Goal: Task Accomplishment & Management: Manage account settings

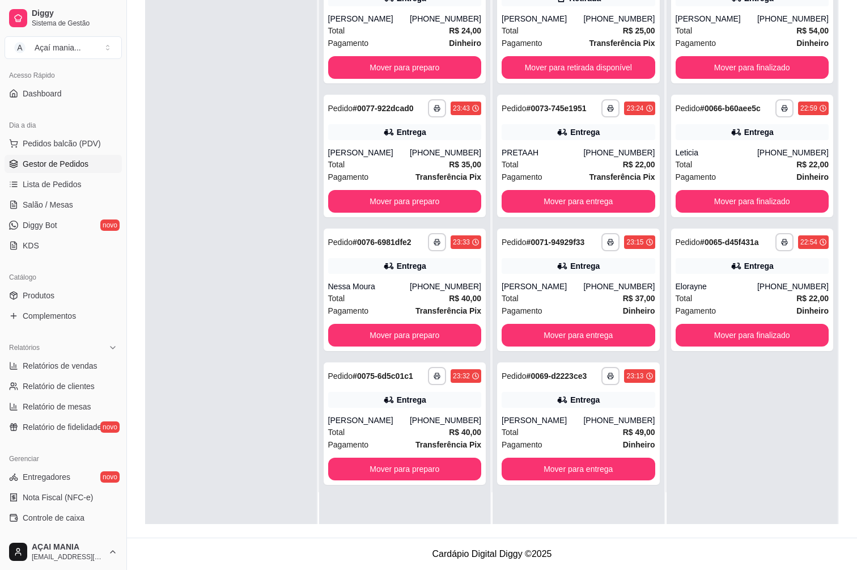
click at [292, 379] on div at bounding box center [231, 239] width 172 height 570
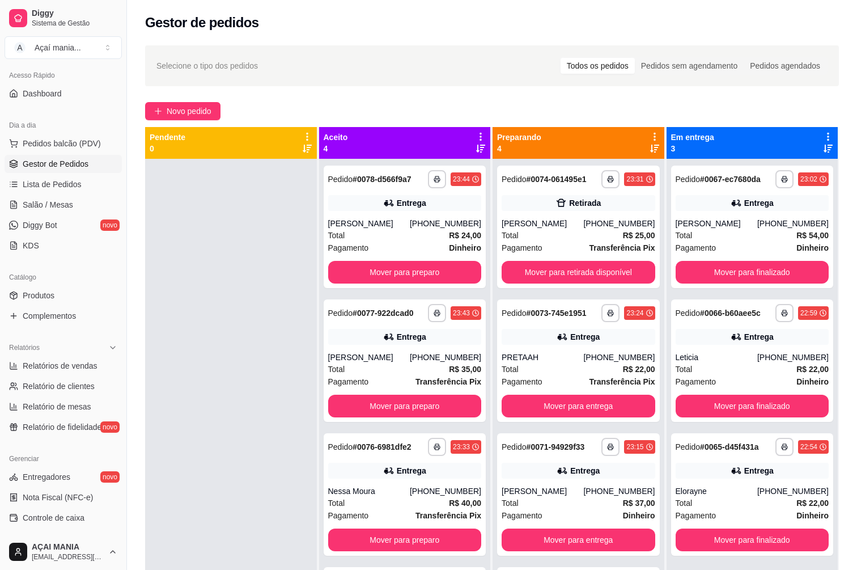
click at [220, 302] on div at bounding box center [231, 444] width 172 height 570
click at [608, 263] on button "Mover para retirada disponível" at bounding box center [578, 272] width 149 height 22
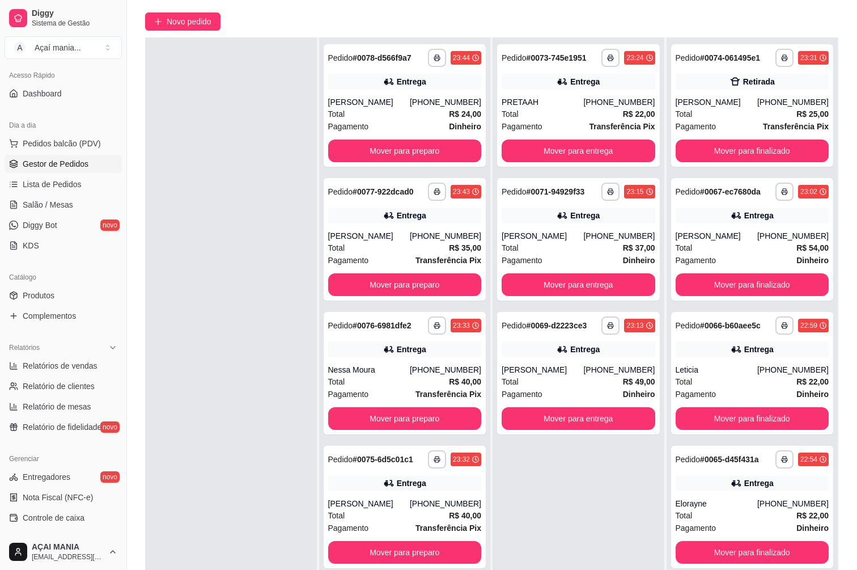
scroll to position [173, 0]
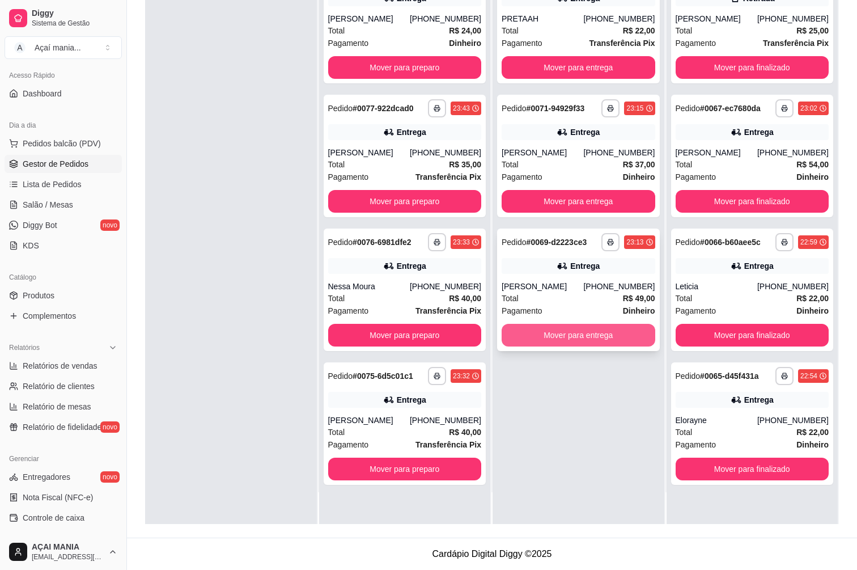
click at [605, 339] on button "Mover para entrega" at bounding box center [579, 335] width 154 height 23
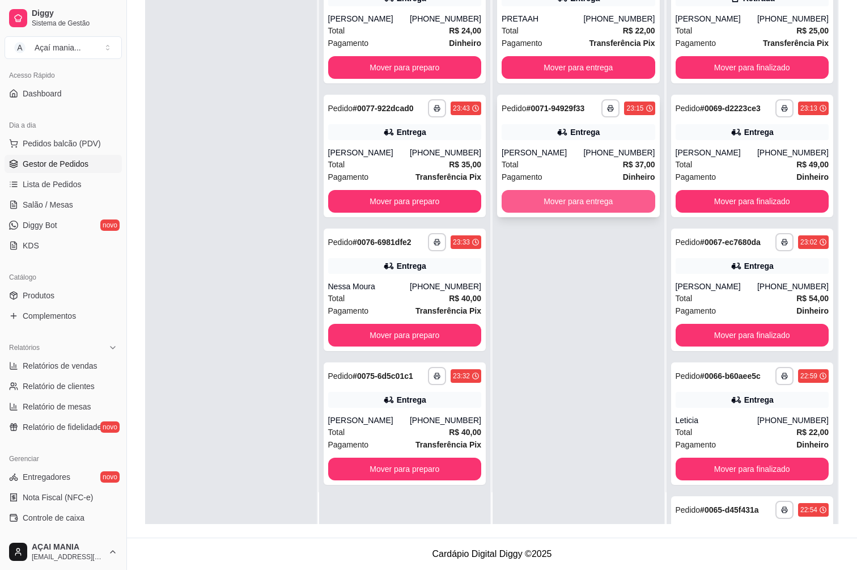
click at [605, 206] on button "Mover para entrega" at bounding box center [579, 201] width 154 height 23
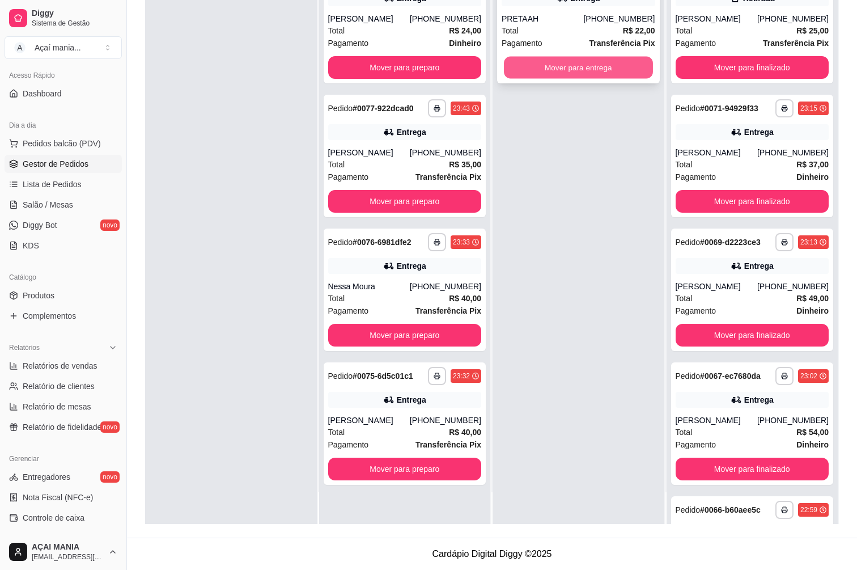
click at [590, 71] on button "Mover para entrega" at bounding box center [578, 68] width 149 height 22
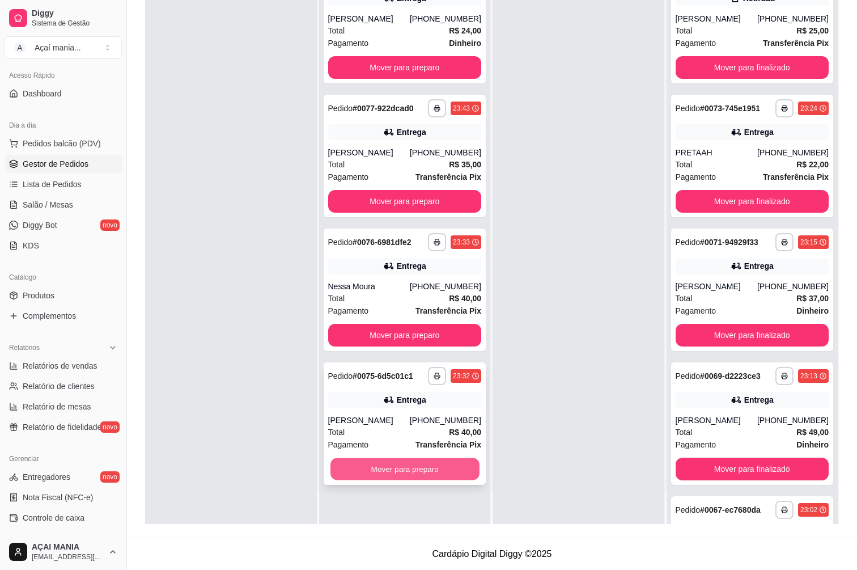
click at [390, 469] on button "Mover para preparo" at bounding box center [404, 469] width 149 height 22
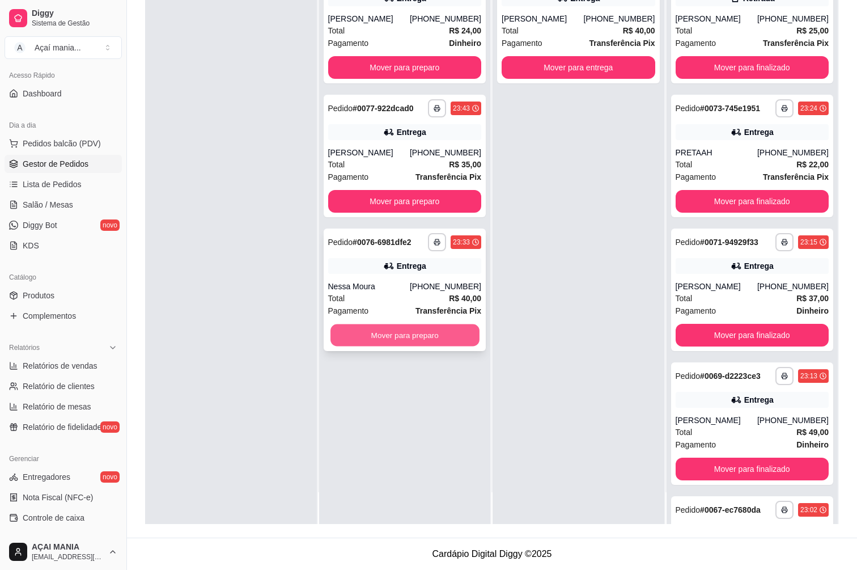
click at [389, 338] on button "Mover para preparo" at bounding box center [404, 335] width 149 height 22
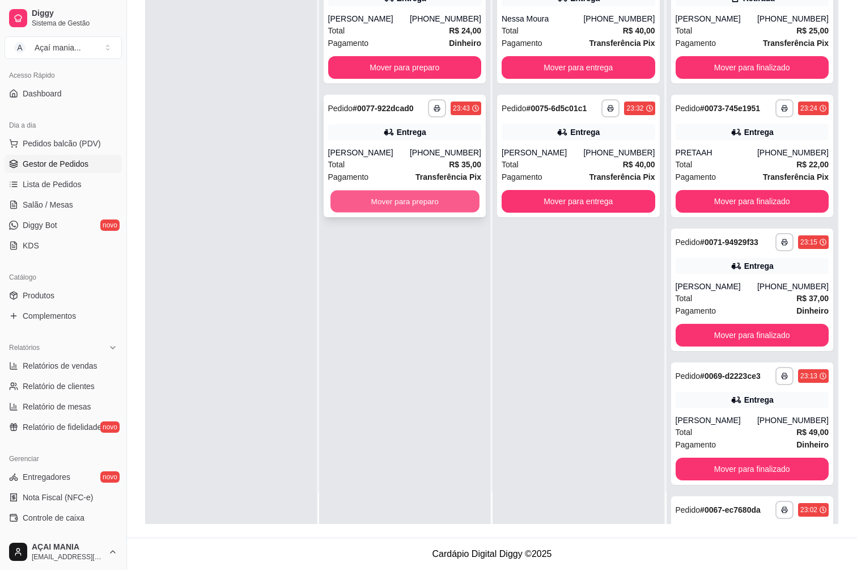
click at [404, 203] on button "Mover para preparo" at bounding box center [404, 201] width 149 height 22
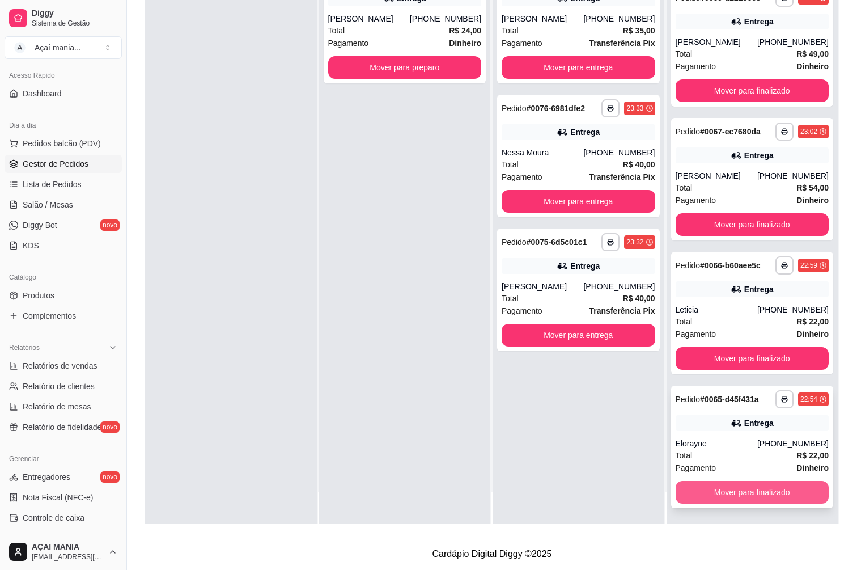
click at [794, 495] on button "Mover para finalizado" at bounding box center [753, 492] width 154 height 23
click at [794, 491] on button "Mover para finalizado" at bounding box center [753, 492] width 154 height 23
click at [794, 487] on button "Mover para finalizado" at bounding box center [753, 492] width 154 height 23
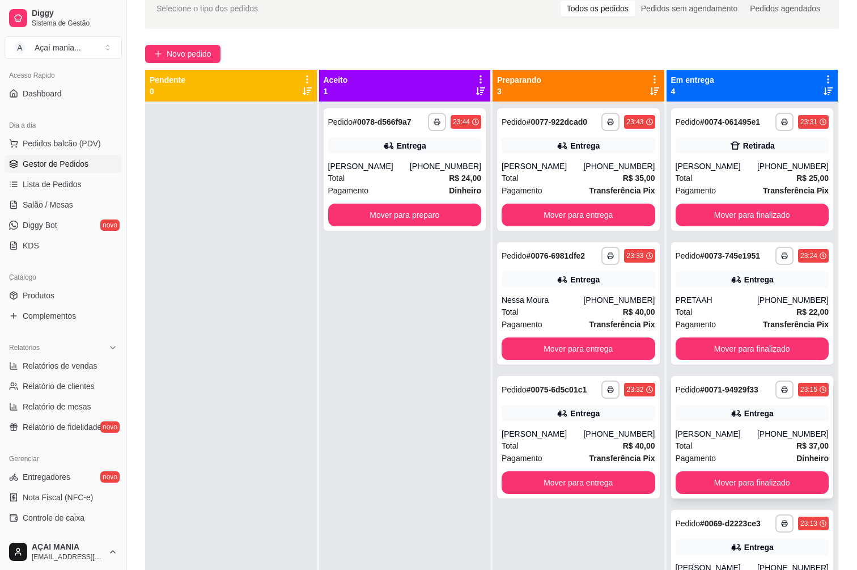
scroll to position [0, 0]
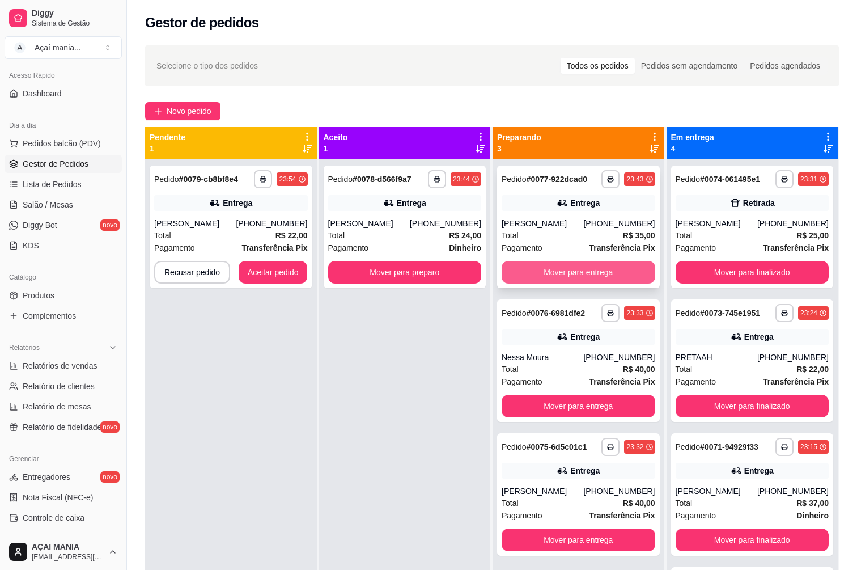
click at [555, 278] on button "Mover para entrega" at bounding box center [579, 272] width 154 height 23
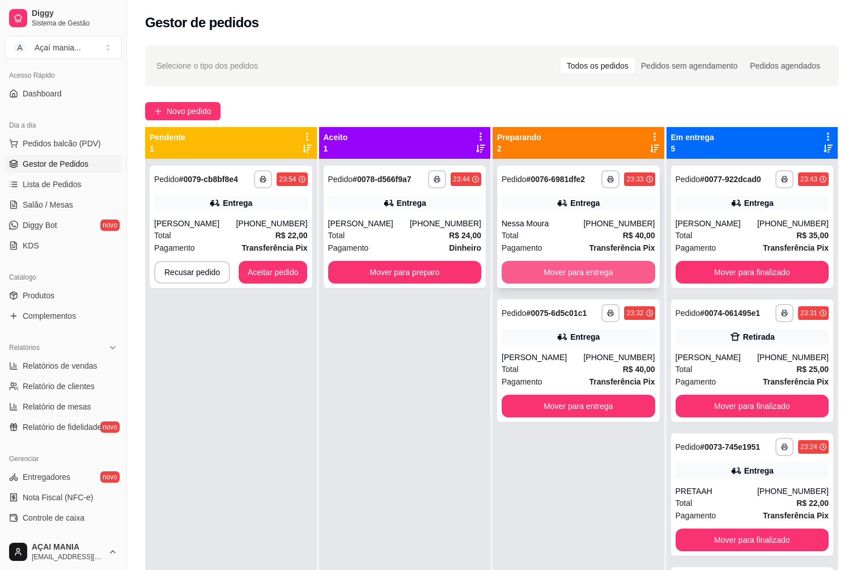
click at [555, 275] on button "Mover para entrega" at bounding box center [579, 272] width 154 height 23
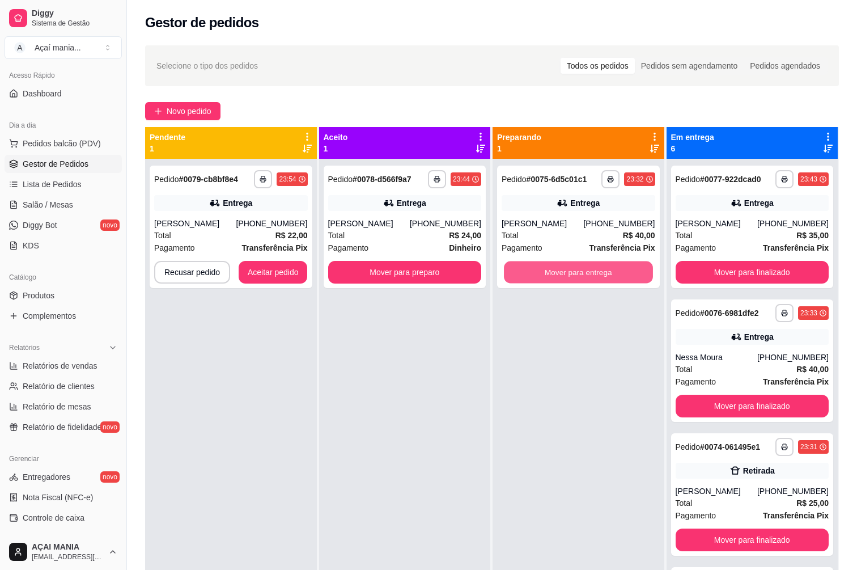
click at [555, 274] on button "Mover para entrega" at bounding box center [578, 272] width 149 height 22
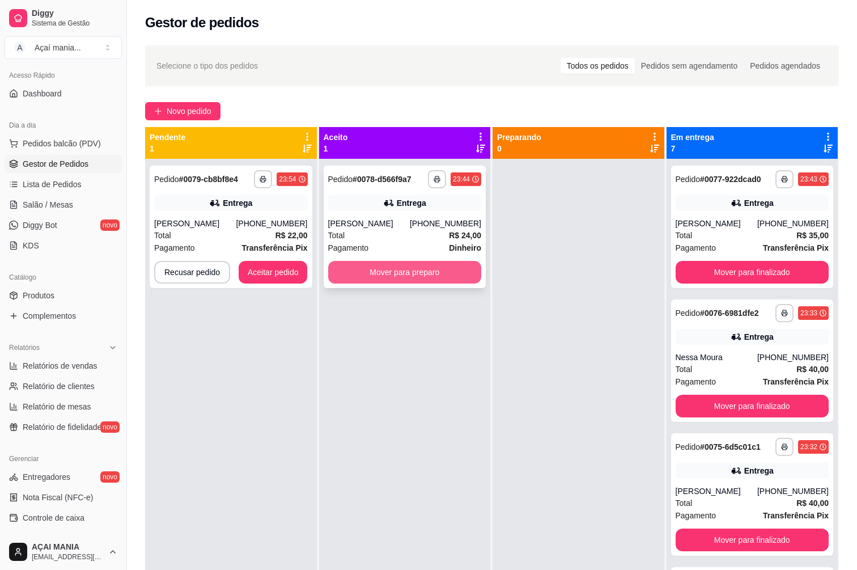
click at [422, 273] on button "Mover para preparo" at bounding box center [405, 272] width 154 height 23
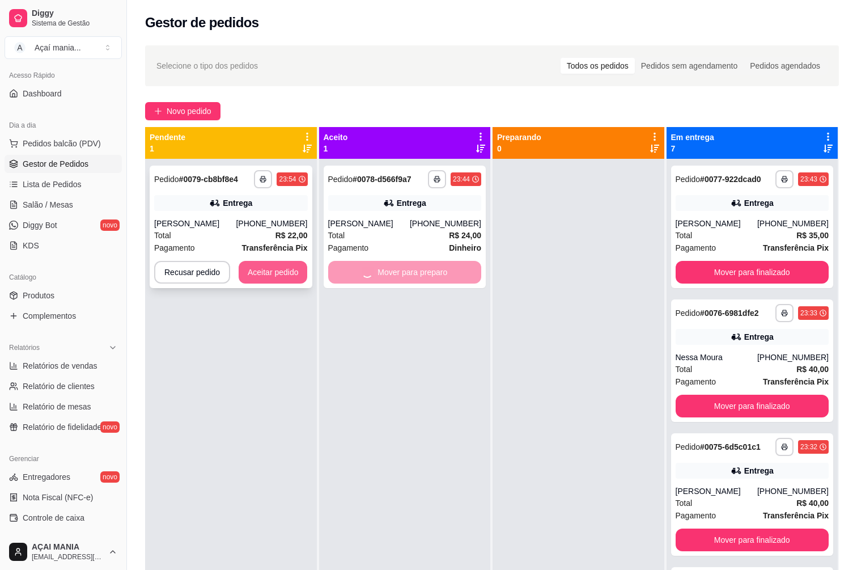
click at [289, 274] on button "Aceitar pedido" at bounding box center [273, 272] width 69 height 23
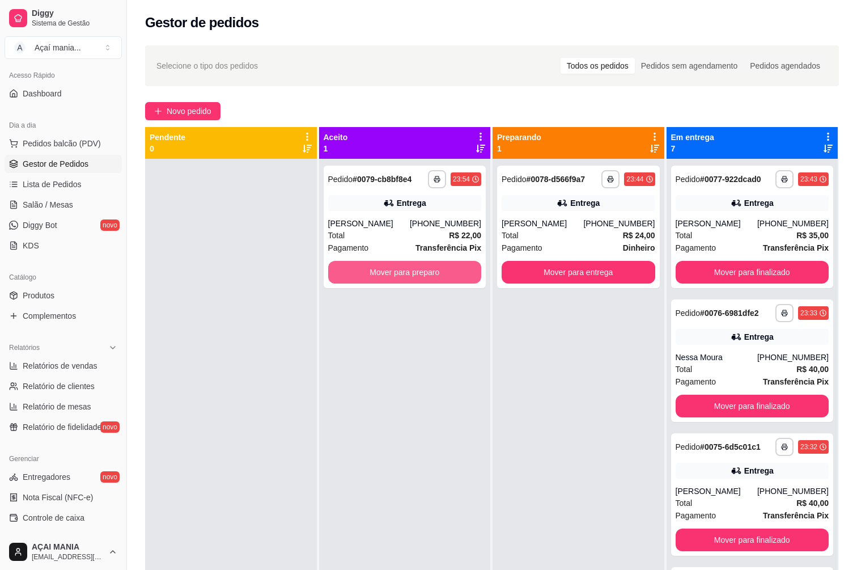
click at [405, 266] on button "Mover para preparo" at bounding box center [405, 272] width 154 height 23
click at [410, 275] on button "Mover para preparo" at bounding box center [405, 272] width 154 height 23
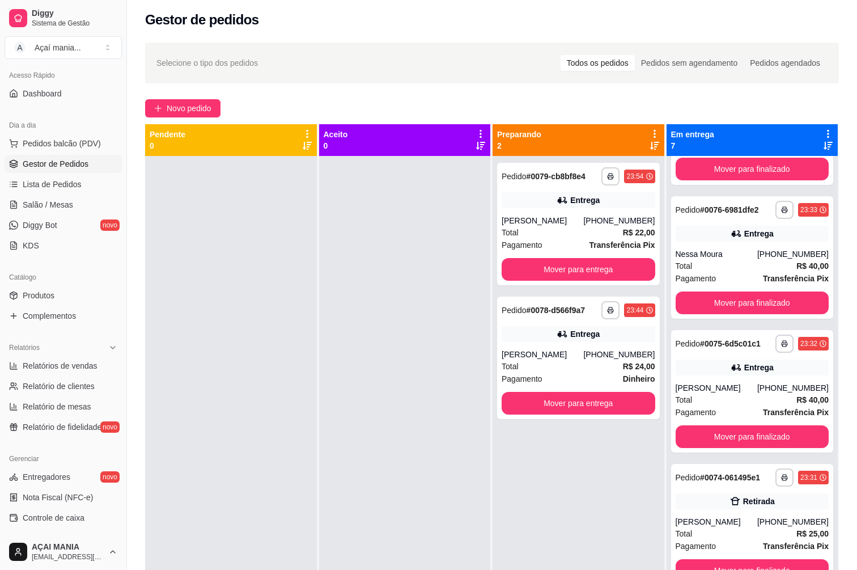
scroll to position [227, 0]
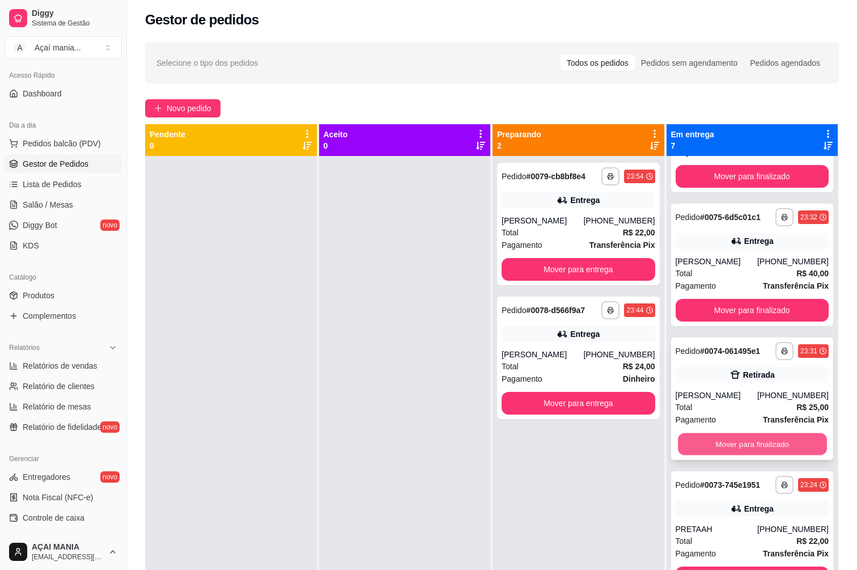
click at [739, 440] on button "Mover para finalizado" at bounding box center [752, 444] width 149 height 22
drag, startPoint x: 261, startPoint y: 398, endPoint x: 285, endPoint y: 407, distance: 25.3
click at [263, 398] on div at bounding box center [231, 441] width 172 height 570
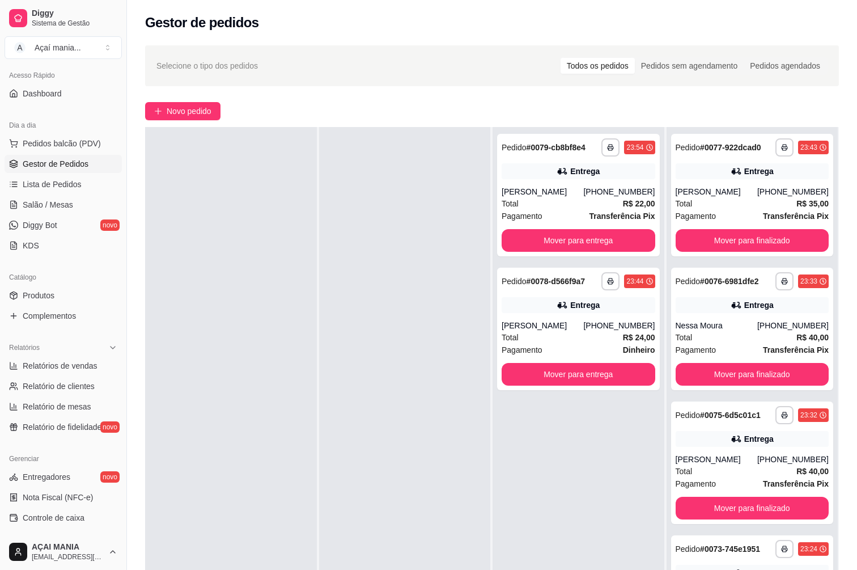
scroll to position [0, 0]
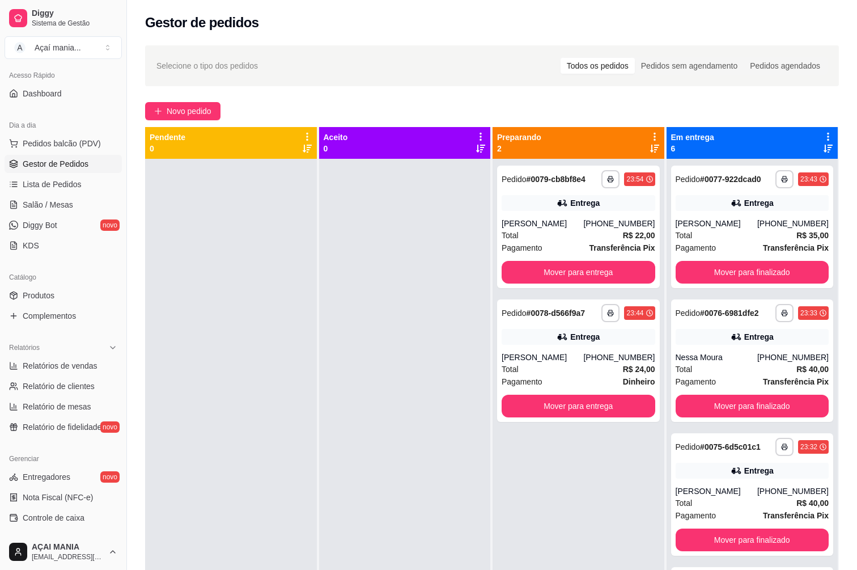
click at [171, 449] on div at bounding box center [231, 444] width 172 height 570
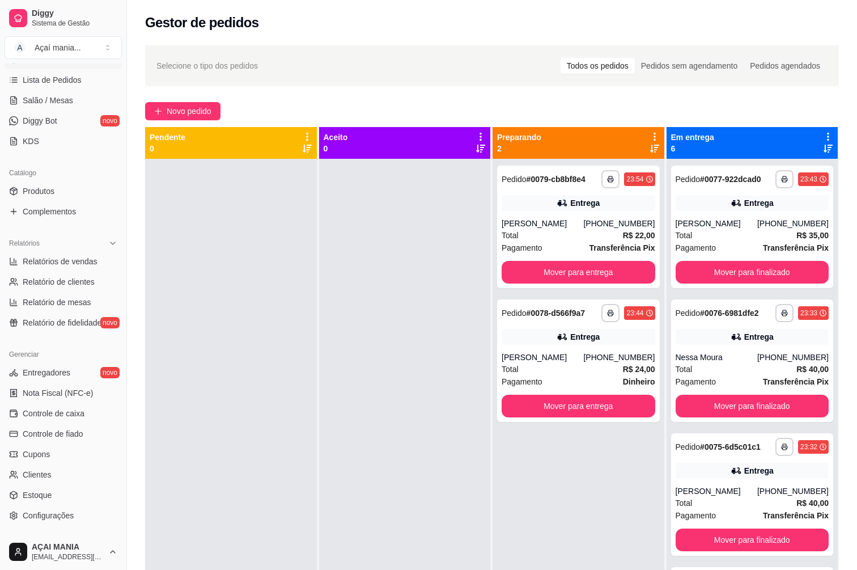
scroll to position [246, 0]
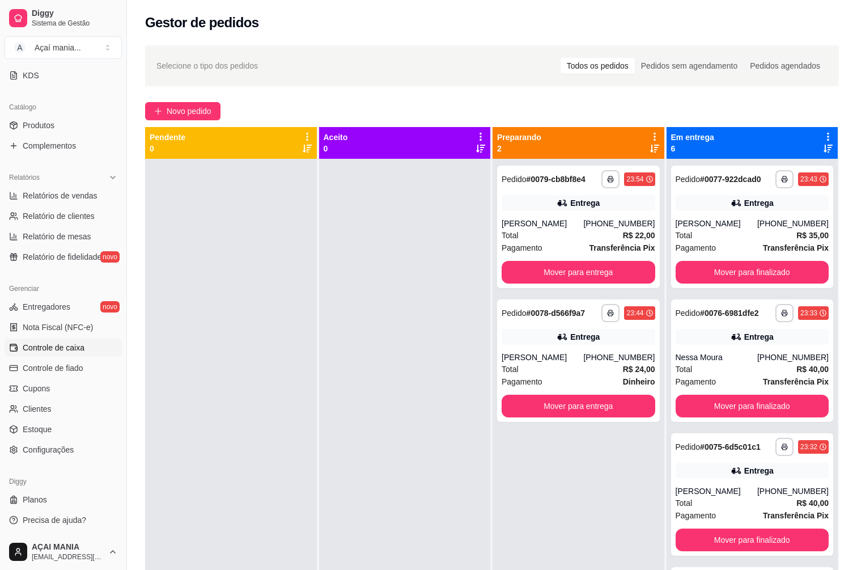
click at [59, 351] on span "Controle de caixa" at bounding box center [54, 347] width 62 height 11
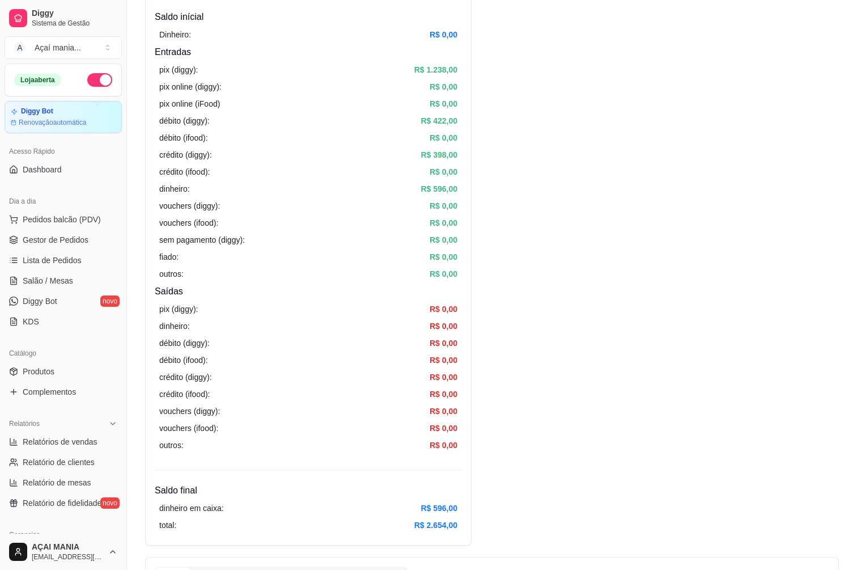
scroll to position [113, 0]
click at [96, 84] on button "button" at bounding box center [99, 80] width 25 height 14
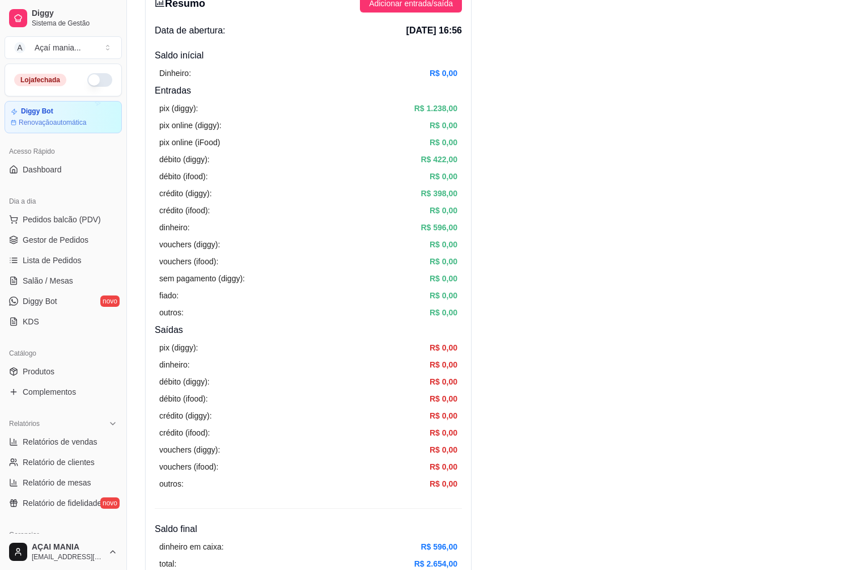
scroll to position [0, 0]
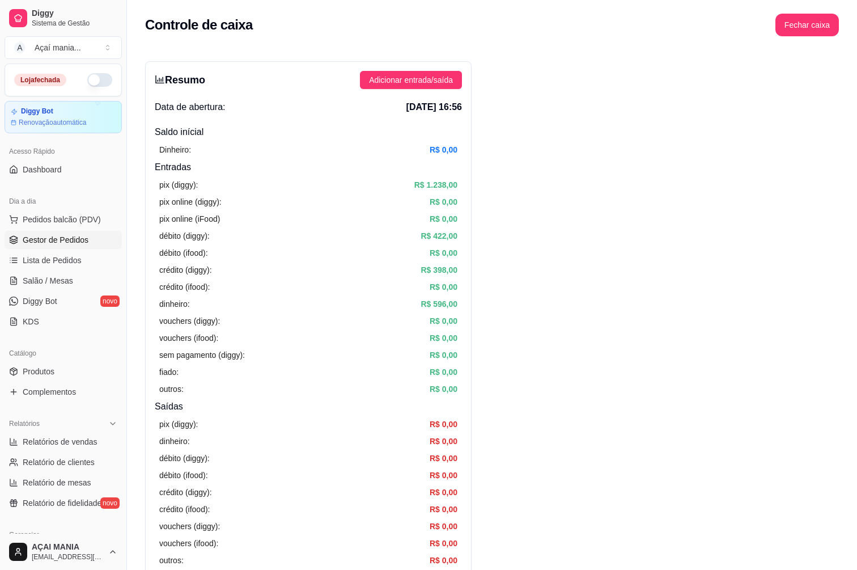
click at [58, 241] on span "Gestor de Pedidos" at bounding box center [56, 239] width 66 height 11
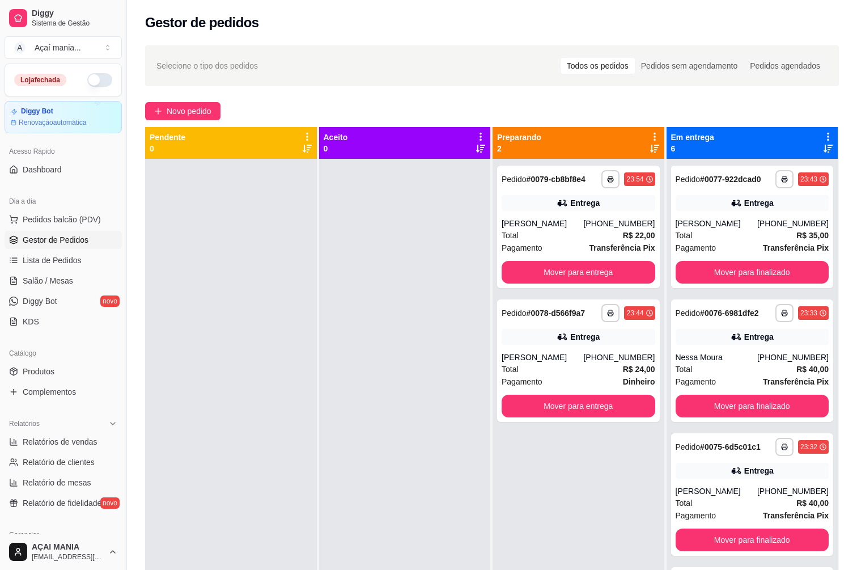
click at [352, 394] on div at bounding box center [405, 444] width 172 height 570
click at [512, 269] on button "Mover para entrega" at bounding box center [578, 272] width 149 height 22
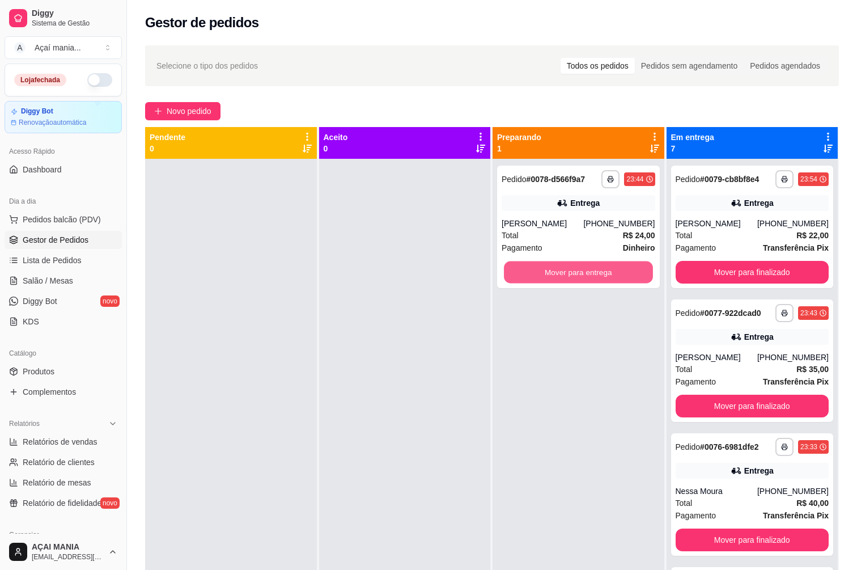
click at [512, 269] on button "Mover para entrega" at bounding box center [578, 272] width 149 height 22
